Goal: Task Accomplishment & Management: Use online tool/utility

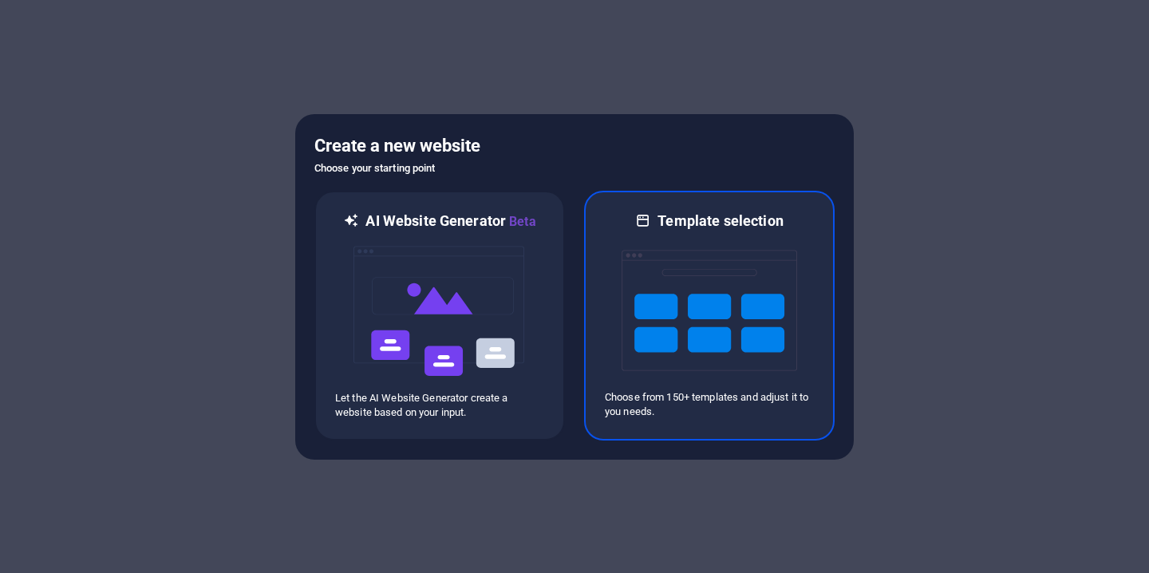
click at [734, 219] on h6 "Template selection" at bounding box center [719, 220] width 125 height 19
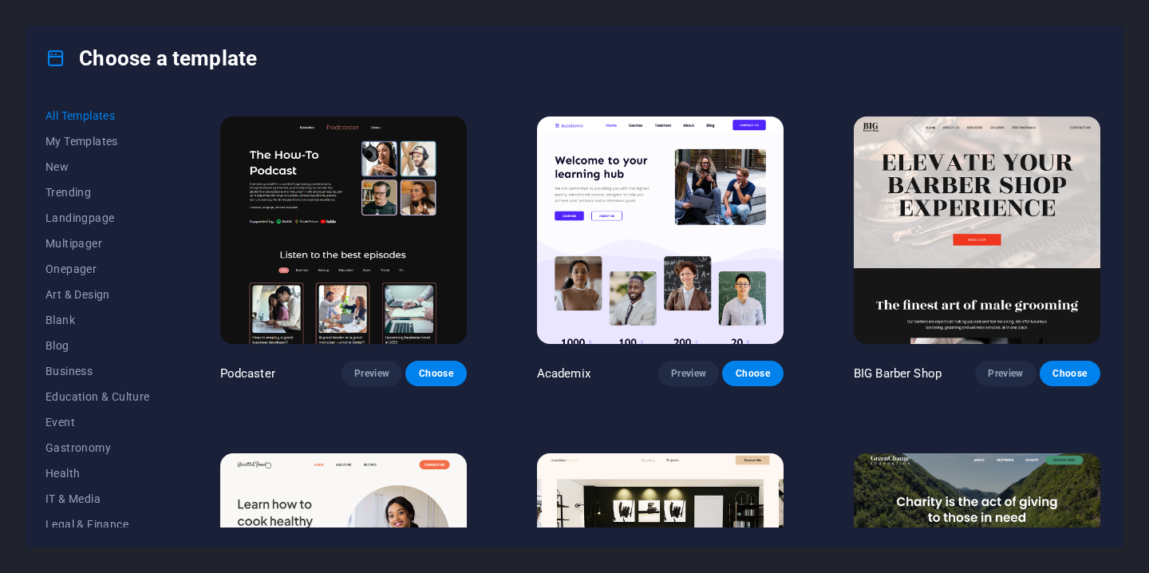
scroll to position [2011, 0]
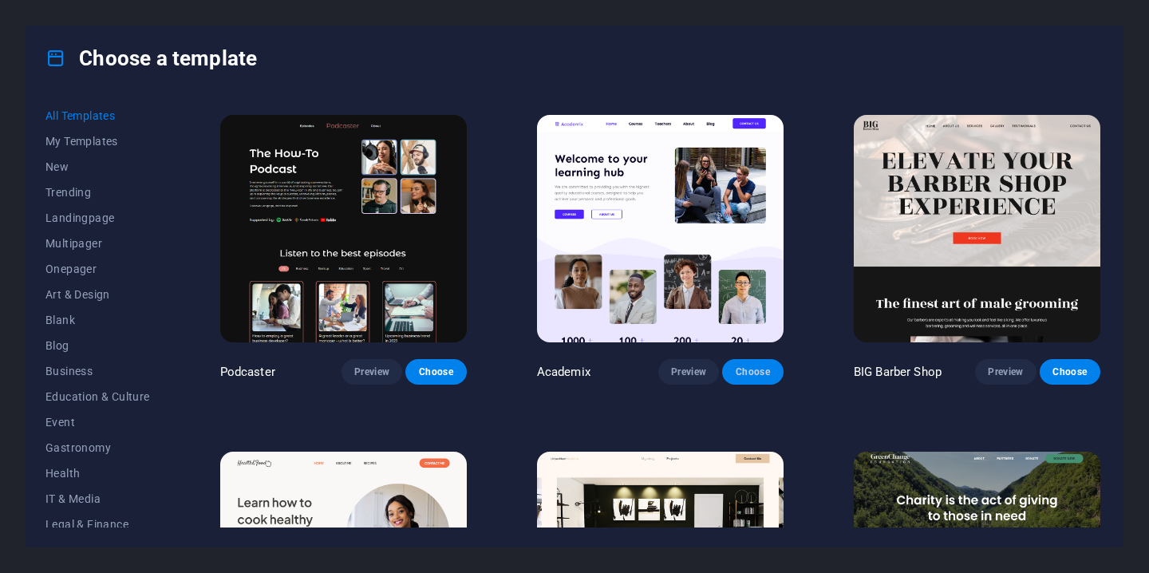
click at [763, 359] on button "Choose" at bounding box center [752, 372] width 61 height 26
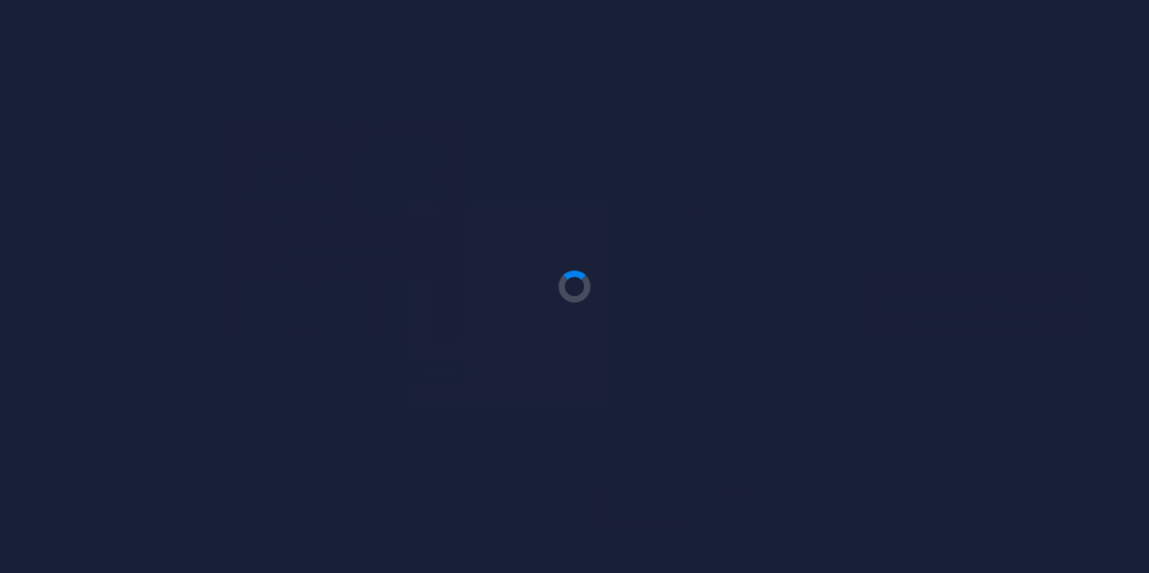
click at [759, 358] on div at bounding box center [574, 286] width 1149 height 573
click at [706, 357] on div at bounding box center [574, 286] width 1149 height 573
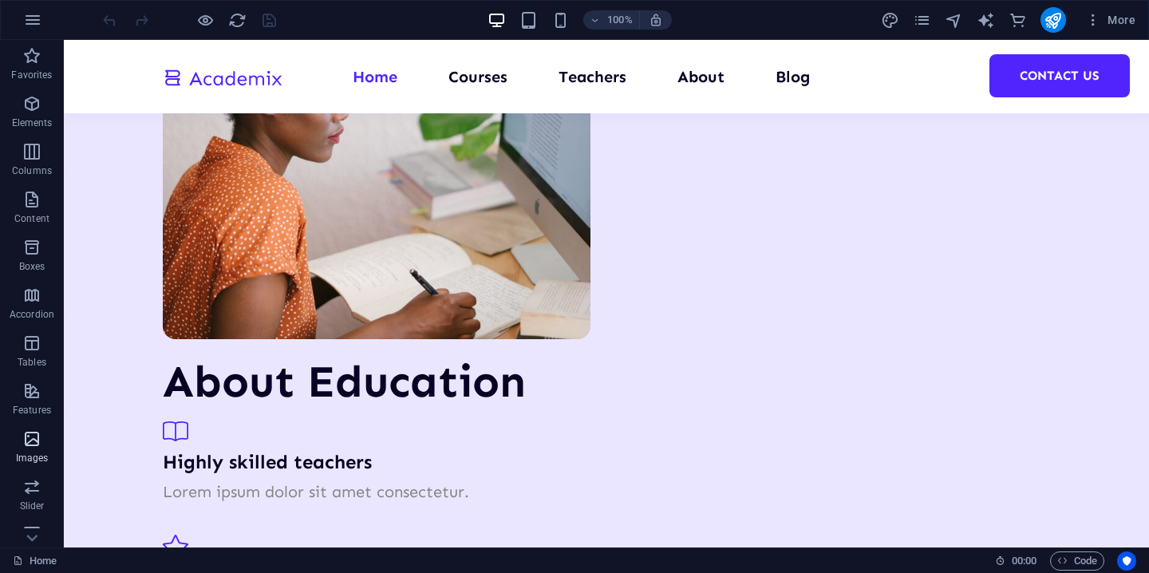
scroll to position [259, 0]
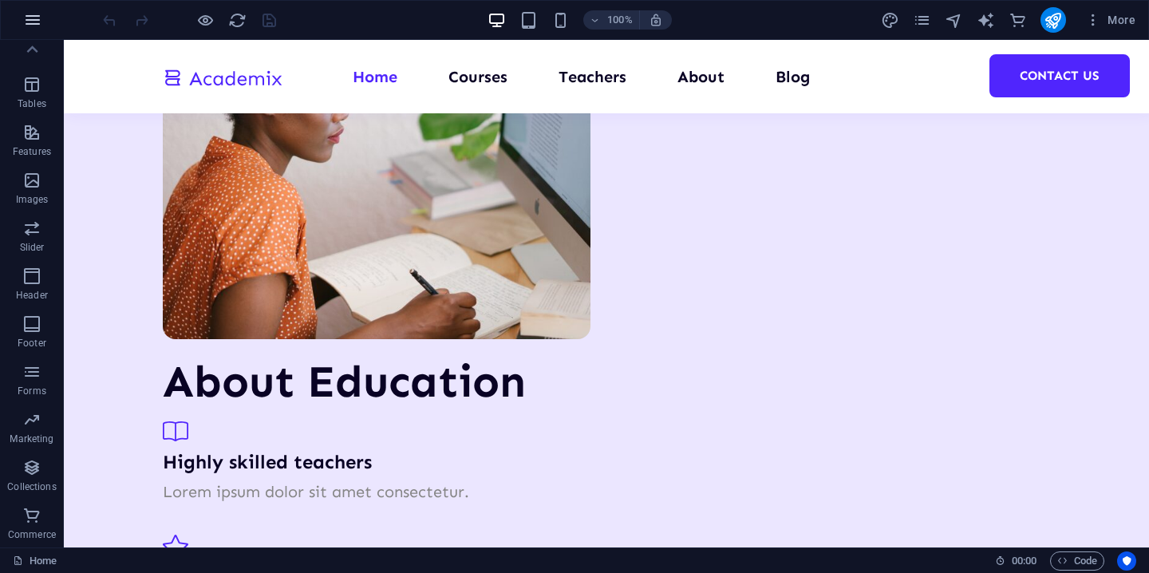
click at [34, 34] on button "button" at bounding box center [33, 20] width 38 height 38
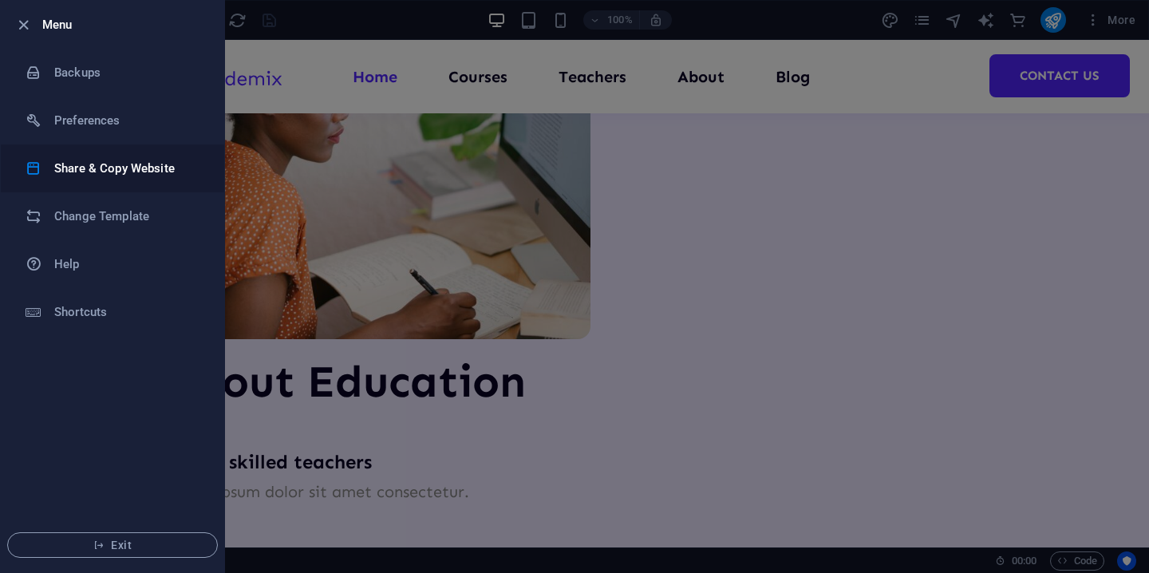
click at [96, 180] on li "Share & Copy Website" at bounding box center [112, 168] width 223 height 48
